Goal: Information Seeking & Learning: Find specific fact

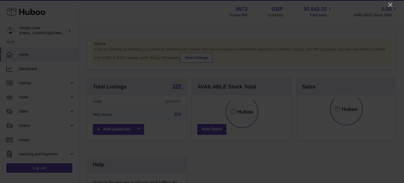
click at [390, 3] on icon "Close" at bounding box center [390, 5] width 6 height 6
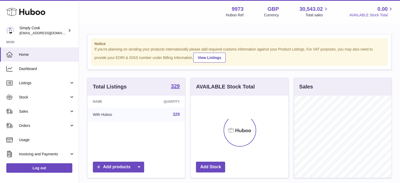
scroll to position [82, 98]
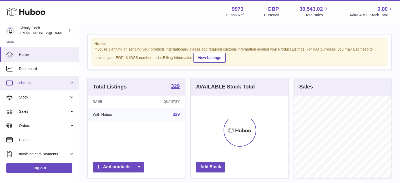
click at [26, 83] on span "Listings" at bounding box center [44, 82] width 50 height 5
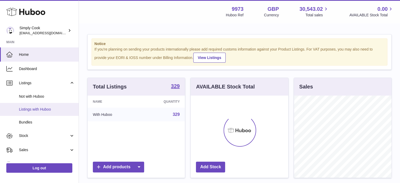
click at [29, 109] on span "Listings with Huboo" at bounding box center [47, 109] width 56 height 5
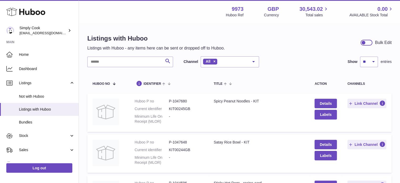
click at [112, 57] on div "Search" at bounding box center [130, 62] width 86 height 11
click at [113, 59] on input "text" at bounding box center [130, 62] width 86 height 11
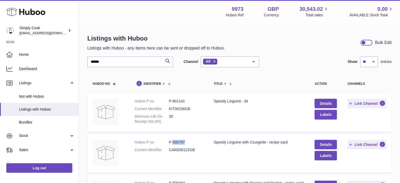
drag, startPoint x: 186, startPoint y: 140, endPoint x: 172, endPoint y: 141, distance: 14.0
click at [172, 141] on dd "P-500797" at bounding box center [186, 142] width 34 height 5
copy dd "500797"
drag, startPoint x: 109, startPoint y: 62, endPoint x: 84, endPoint y: 60, distance: 25.1
click at [84, 60] on div "Listings with Huboo Listings with Huboo - any items here can be sent or dropped…" at bounding box center [239, 125] width 321 height 203
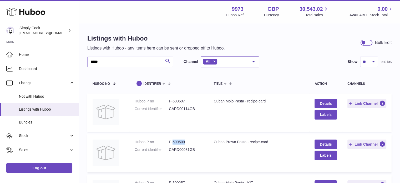
drag, startPoint x: 188, startPoint y: 141, endPoint x: 173, endPoint y: 145, distance: 15.6
click at [173, 145] on dl "Huboo P no P-500509 Current identifier CARD00081GB" at bounding box center [169, 146] width 69 height 15
copy dd "500509"
drag, startPoint x: 108, startPoint y: 61, endPoint x: 86, endPoint y: 58, distance: 21.5
click at [86, 58] on div "Listings with Huboo Listings with Huboo - any items here can be sent or dropped…" at bounding box center [239, 125] width 321 height 203
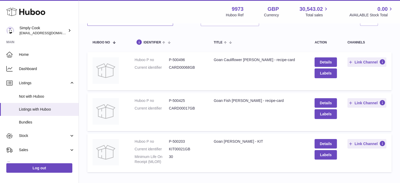
scroll to position [74, 0]
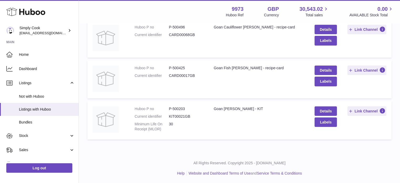
type input "****"
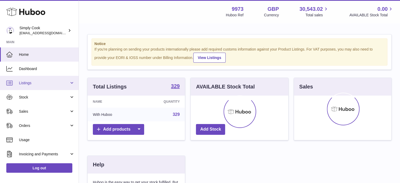
click at [31, 82] on span "Listings" at bounding box center [44, 82] width 50 height 5
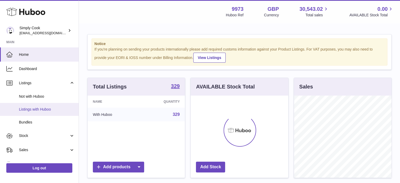
click at [35, 108] on span "Listings with Huboo" at bounding box center [47, 109] width 56 height 5
